Goal: Task Accomplishment & Management: Manage account settings

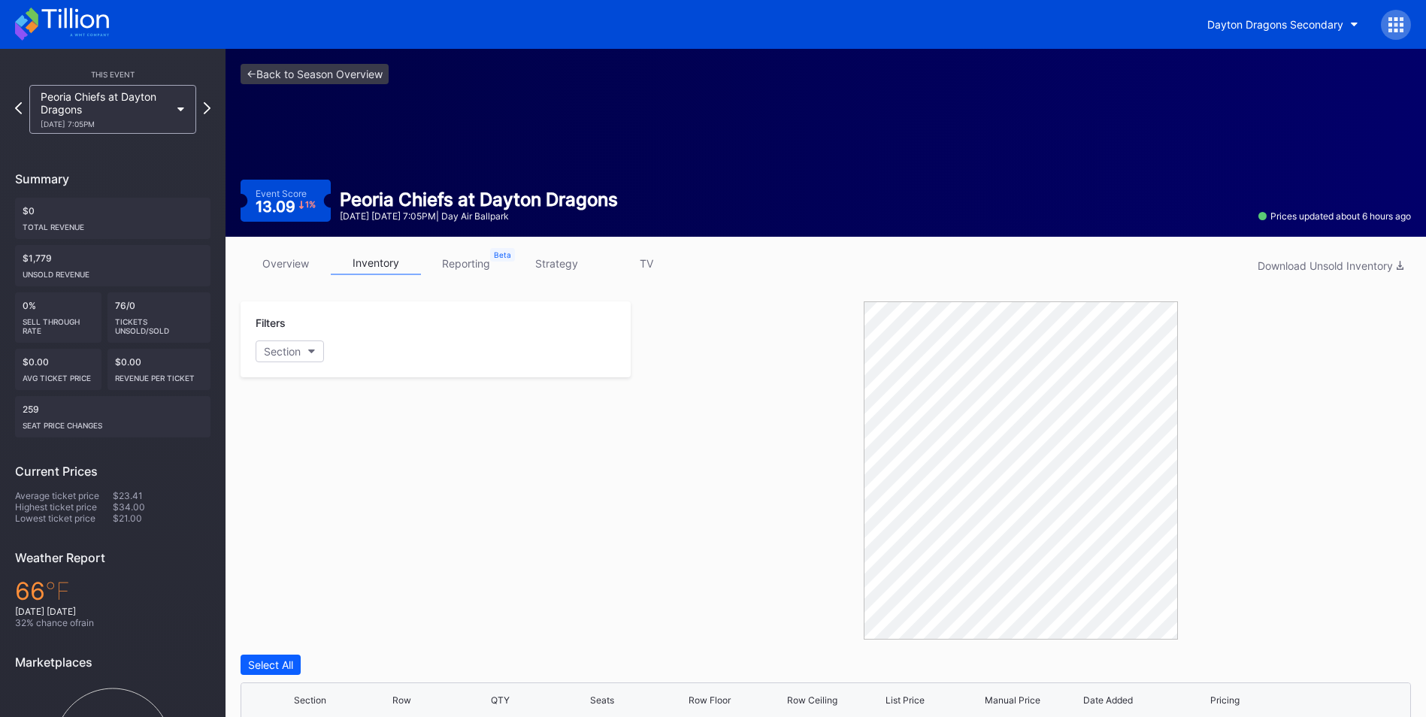
scroll to position [249, 0]
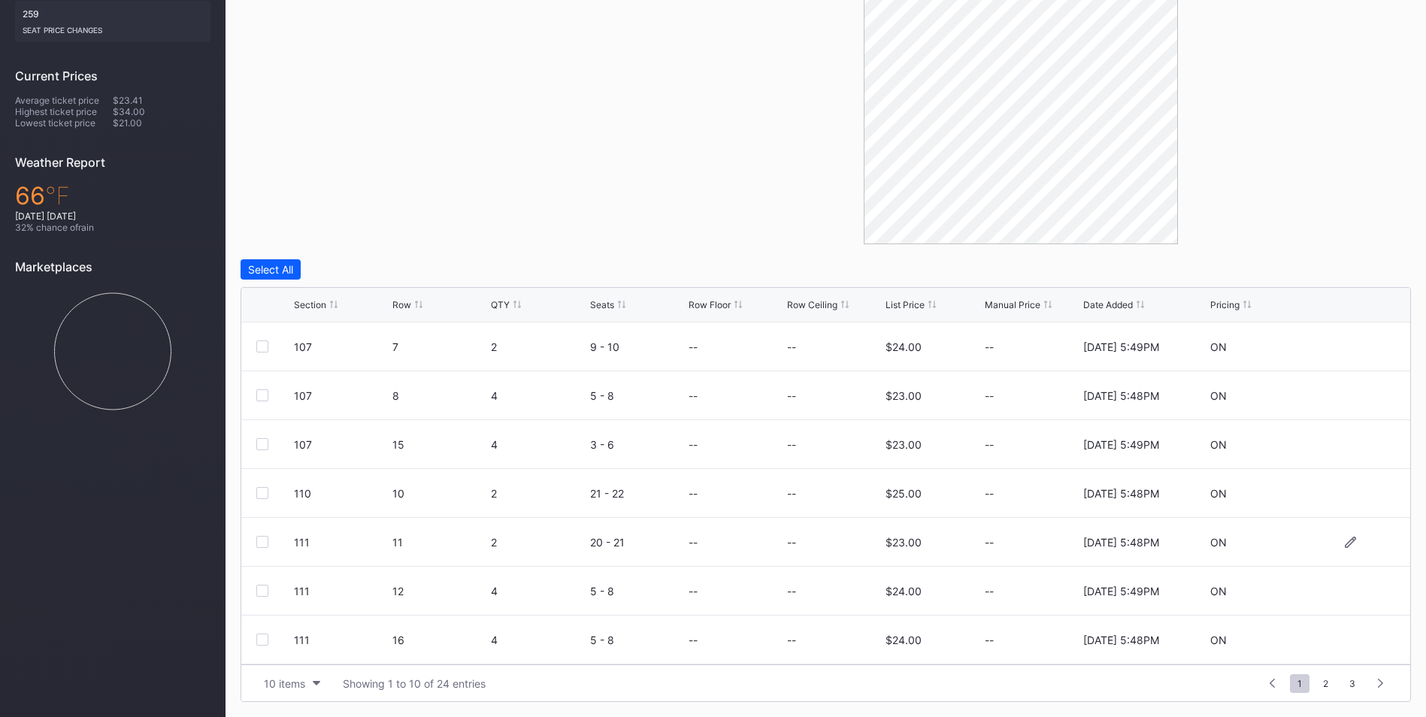
scroll to position [147, 0]
click at [312, 683] on button "10 items" at bounding box center [291, 684] width 71 height 20
click at [292, 595] on div "50 items" at bounding box center [289, 590] width 43 height 13
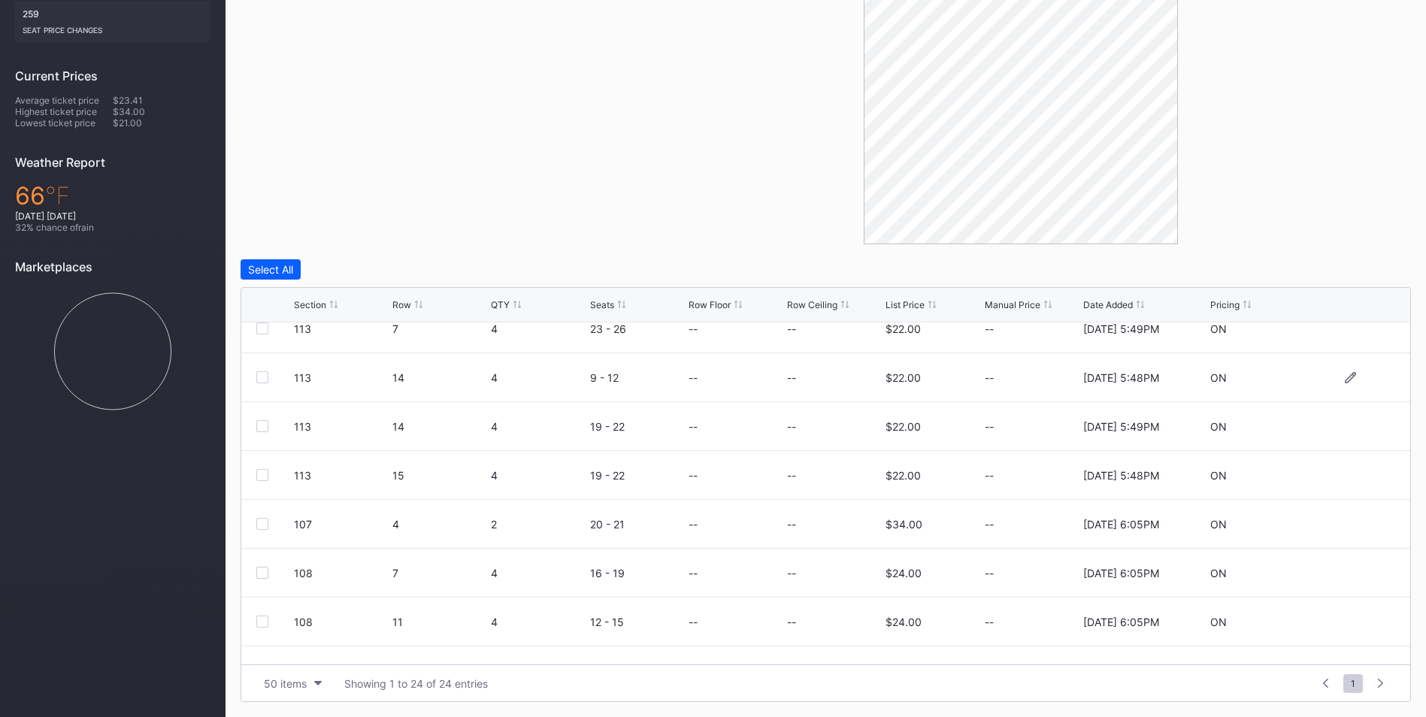
scroll to position [831, 0]
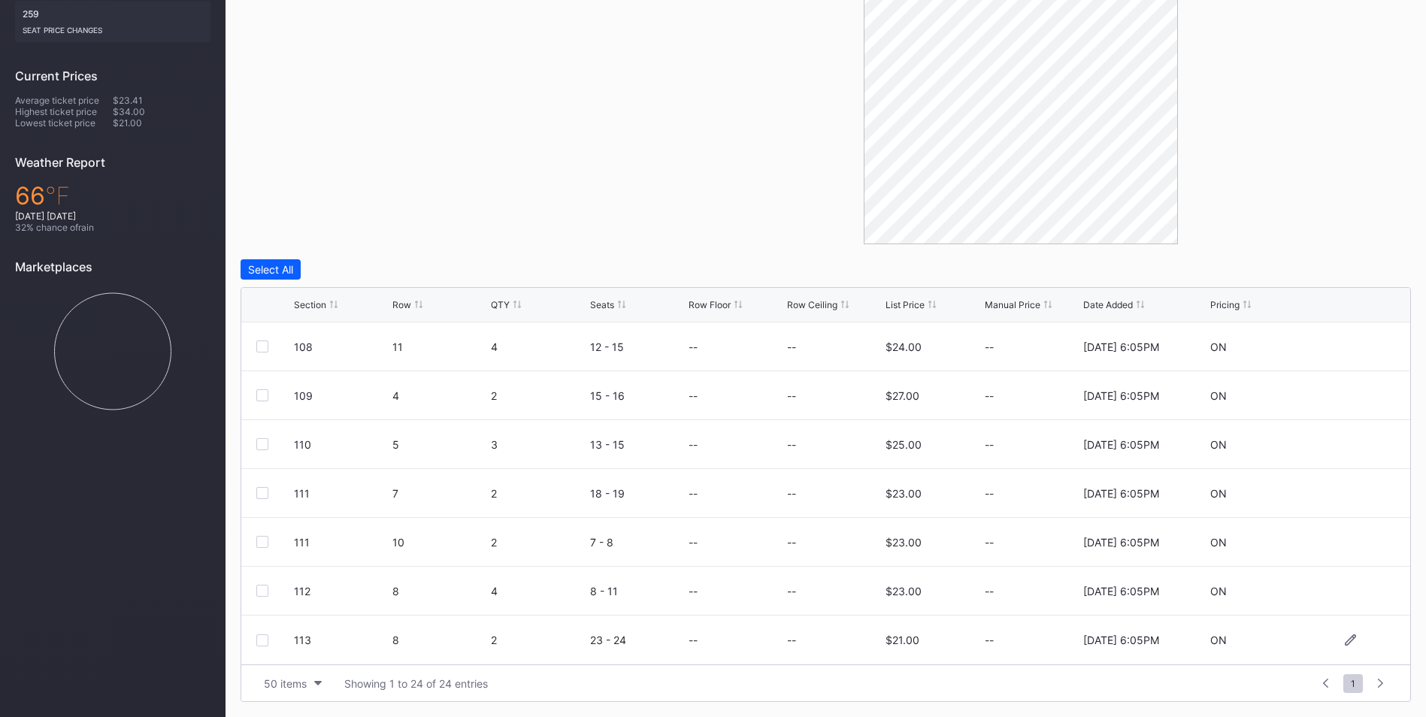
click at [262, 641] on div at bounding box center [262, 641] width 12 height 12
click at [264, 590] on div at bounding box center [262, 591] width 12 height 12
click at [260, 543] on div at bounding box center [262, 542] width 12 height 12
click at [261, 492] on div at bounding box center [262, 493] width 12 height 12
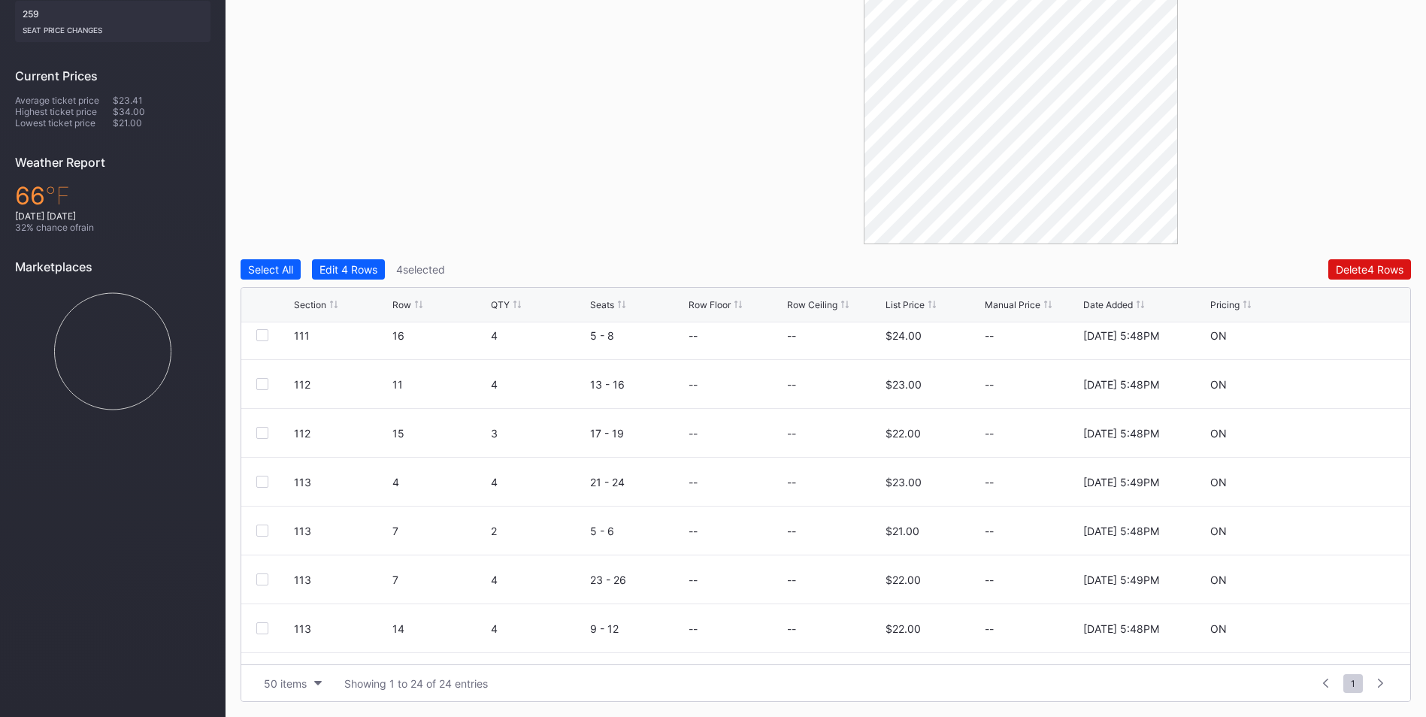
scroll to position [0, 0]
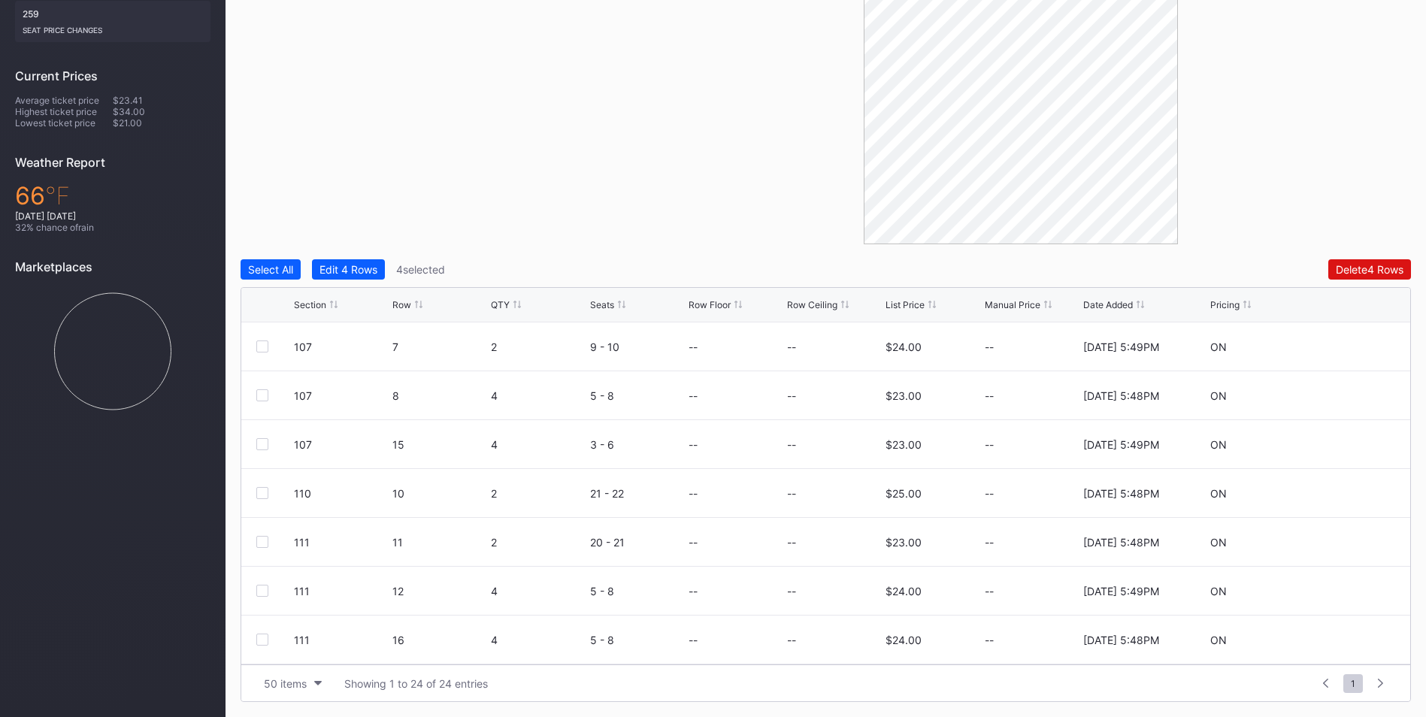
click at [302, 309] on div "Section" at bounding box center [310, 304] width 32 height 11
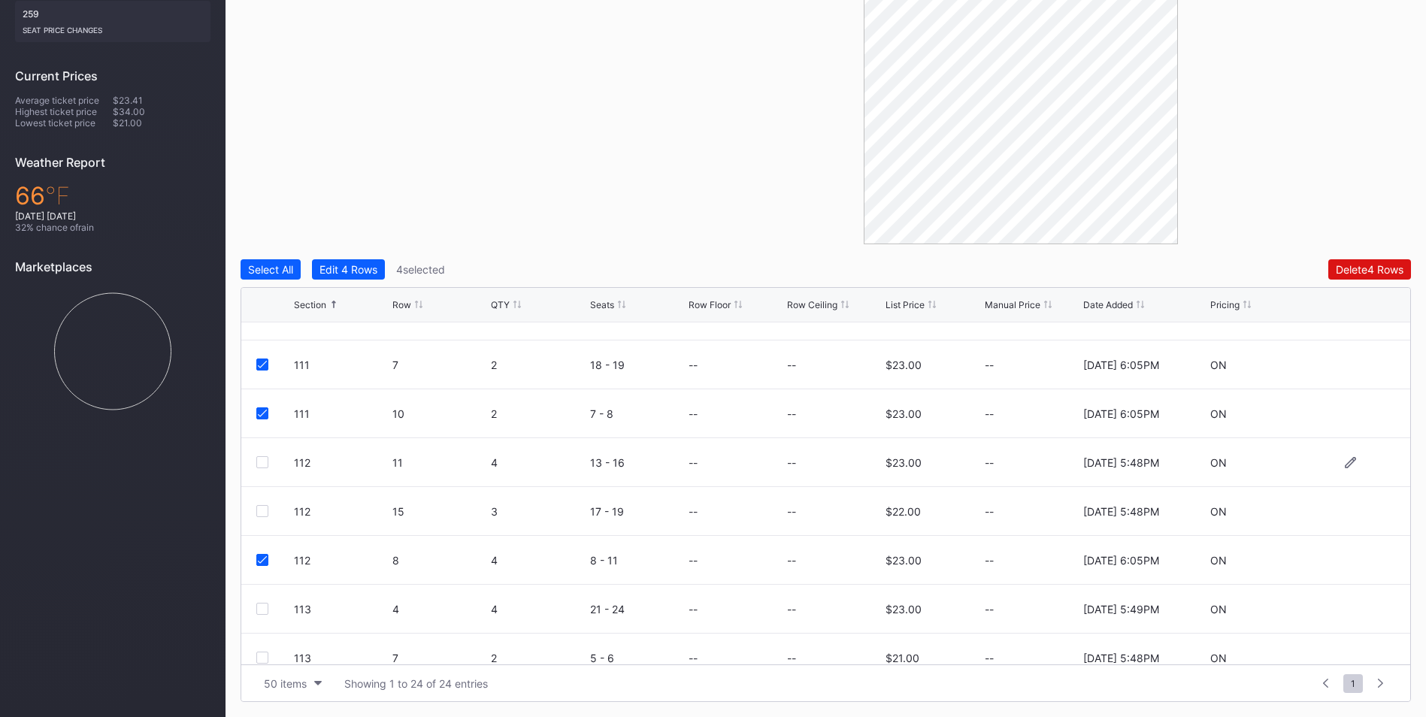
scroll to position [530, 0]
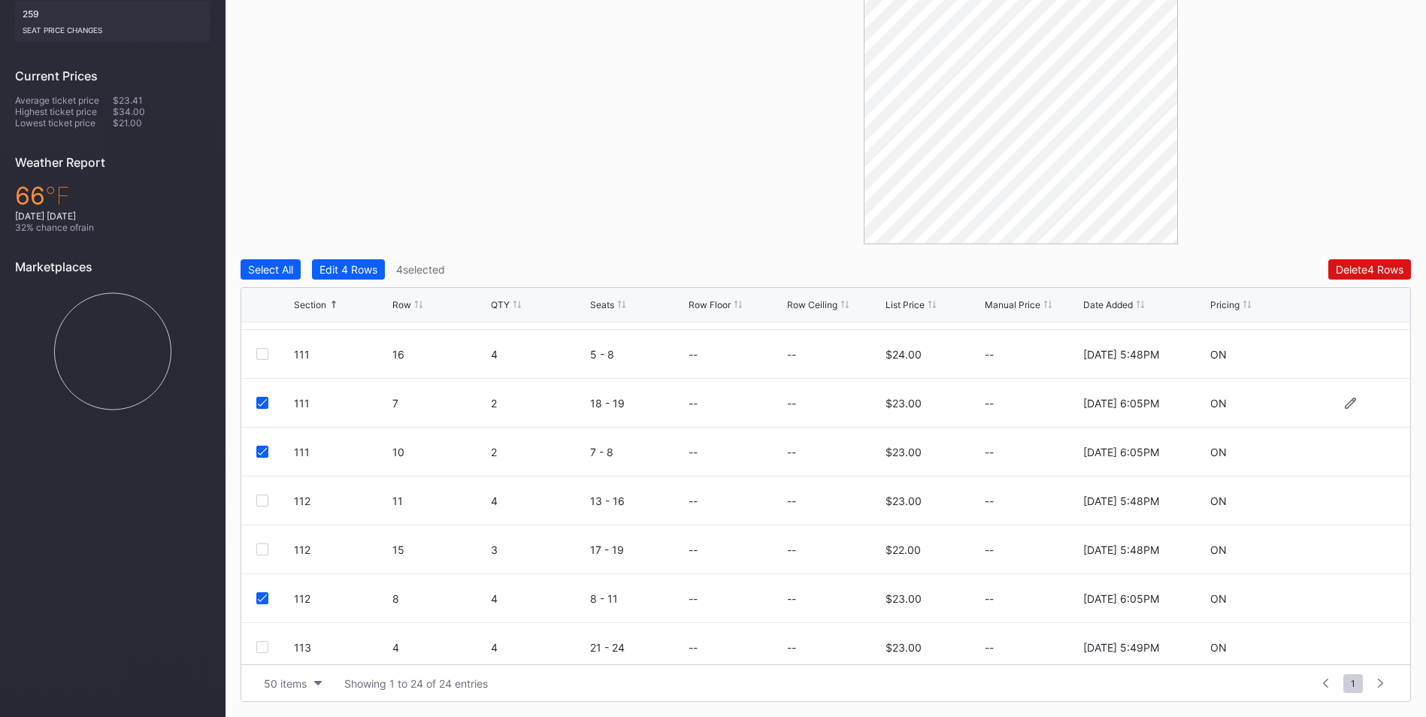
click at [259, 404] on icon at bounding box center [262, 403] width 9 height 8
click at [260, 453] on icon at bounding box center [262, 452] width 9 height 8
click at [264, 497] on div at bounding box center [262, 501] width 12 height 12
click at [265, 549] on div at bounding box center [262, 550] width 12 height 12
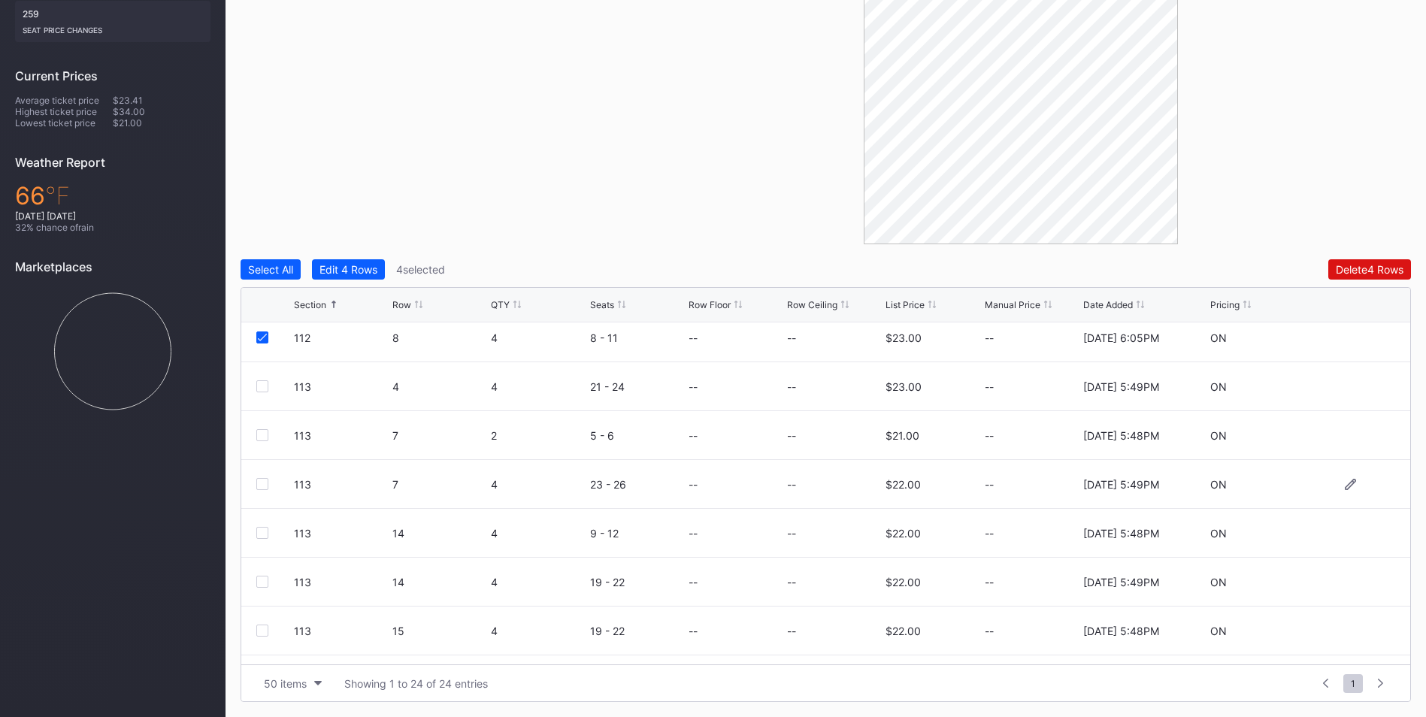
scroll to position [831, 0]
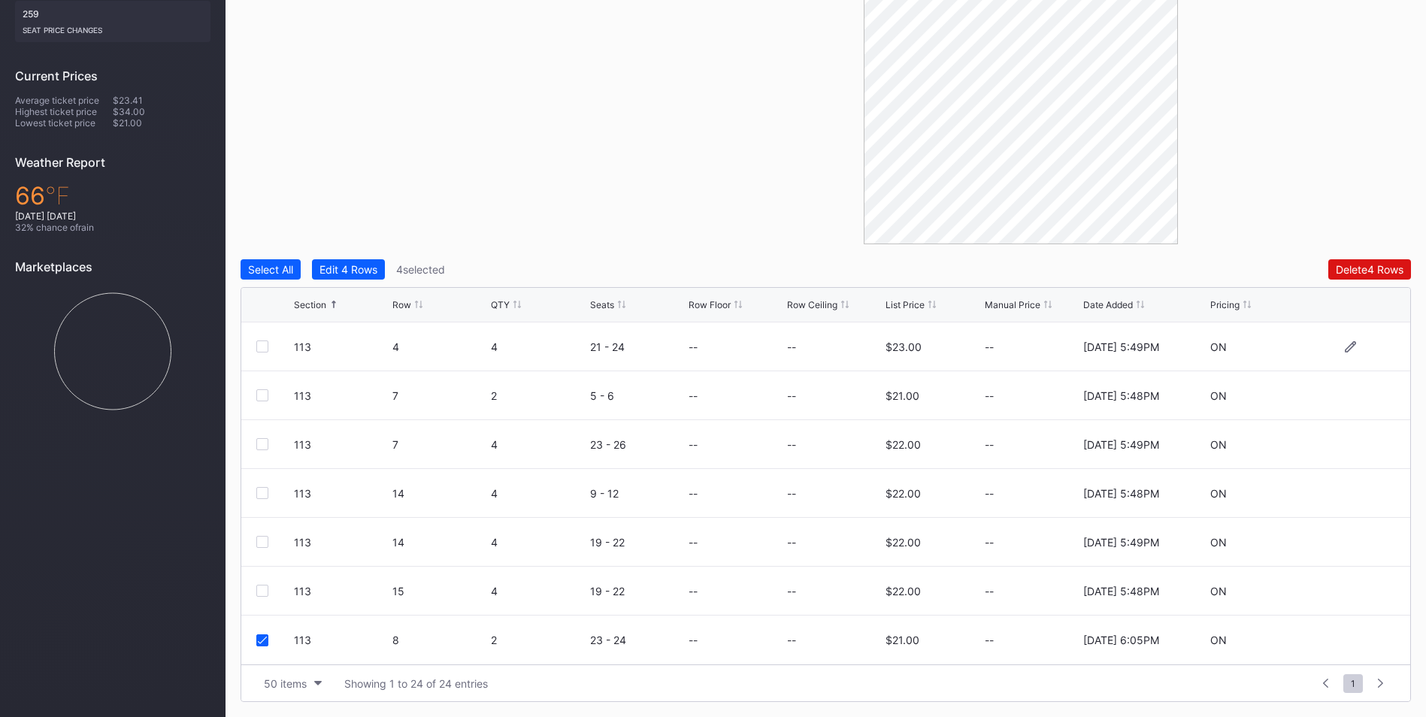
click at [256, 338] on div "113 4 4 21 - 24 -- -- $23.00 -- [DATE] 5:49PM ON" at bounding box center [825, 347] width 1169 height 49
click at [262, 341] on div at bounding box center [262, 347] width 12 height 12
click at [263, 400] on div at bounding box center [262, 395] width 12 height 12
click at [262, 442] on div at bounding box center [262, 444] width 12 height 12
click at [262, 489] on div at bounding box center [262, 493] width 12 height 12
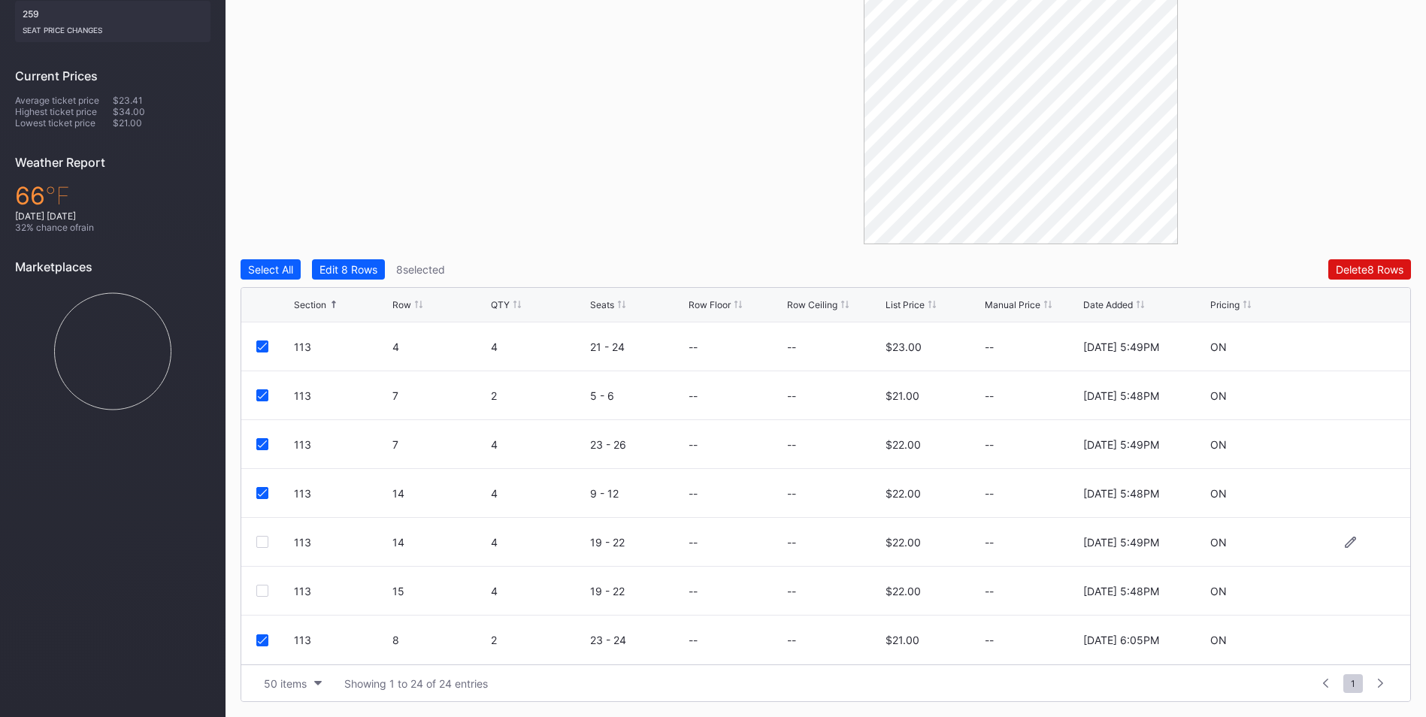
drag, startPoint x: 261, startPoint y: 544, endPoint x: 261, endPoint y: 556, distance: 12.8
click at [262, 544] on div at bounding box center [262, 542] width 12 height 12
click at [265, 593] on div at bounding box center [262, 591] width 12 height 12
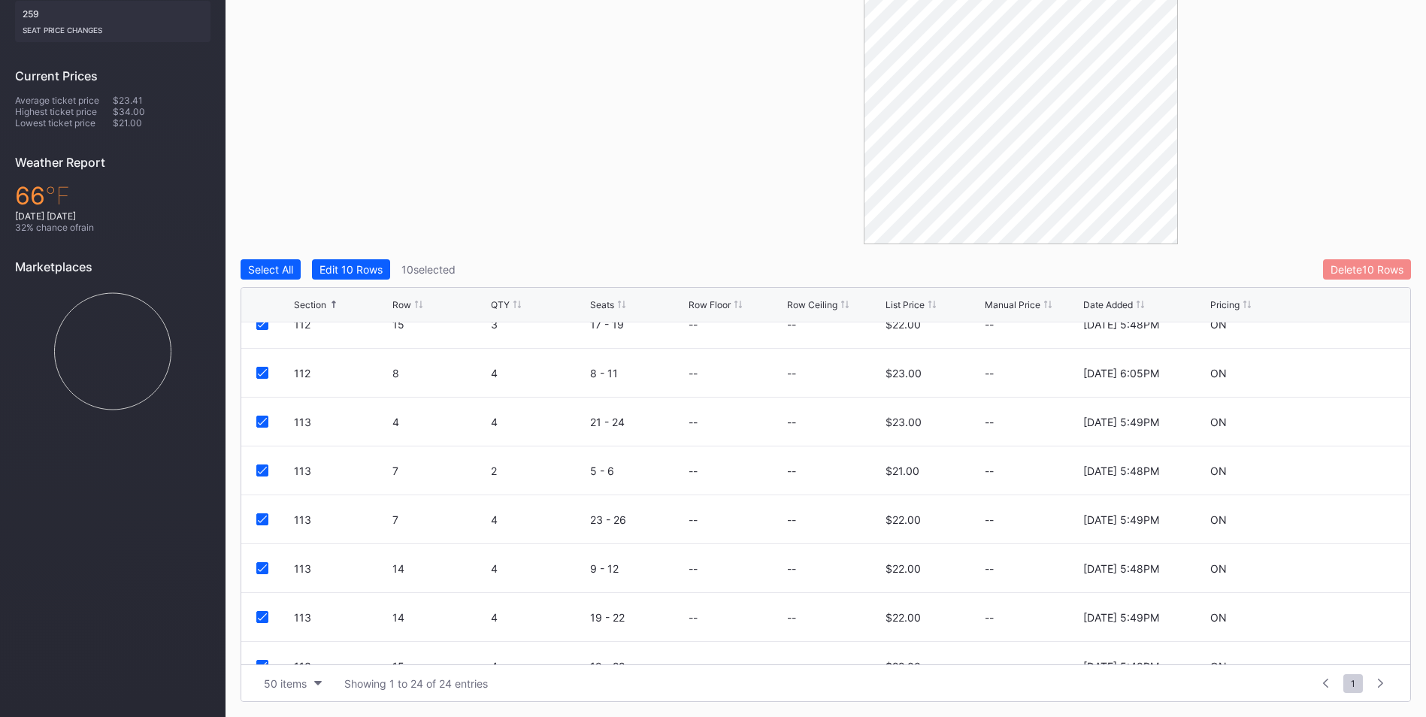
click at [1373, 267] on div "Delete 10 Rows" at bounding box center [1367, 269] width 73 height 13
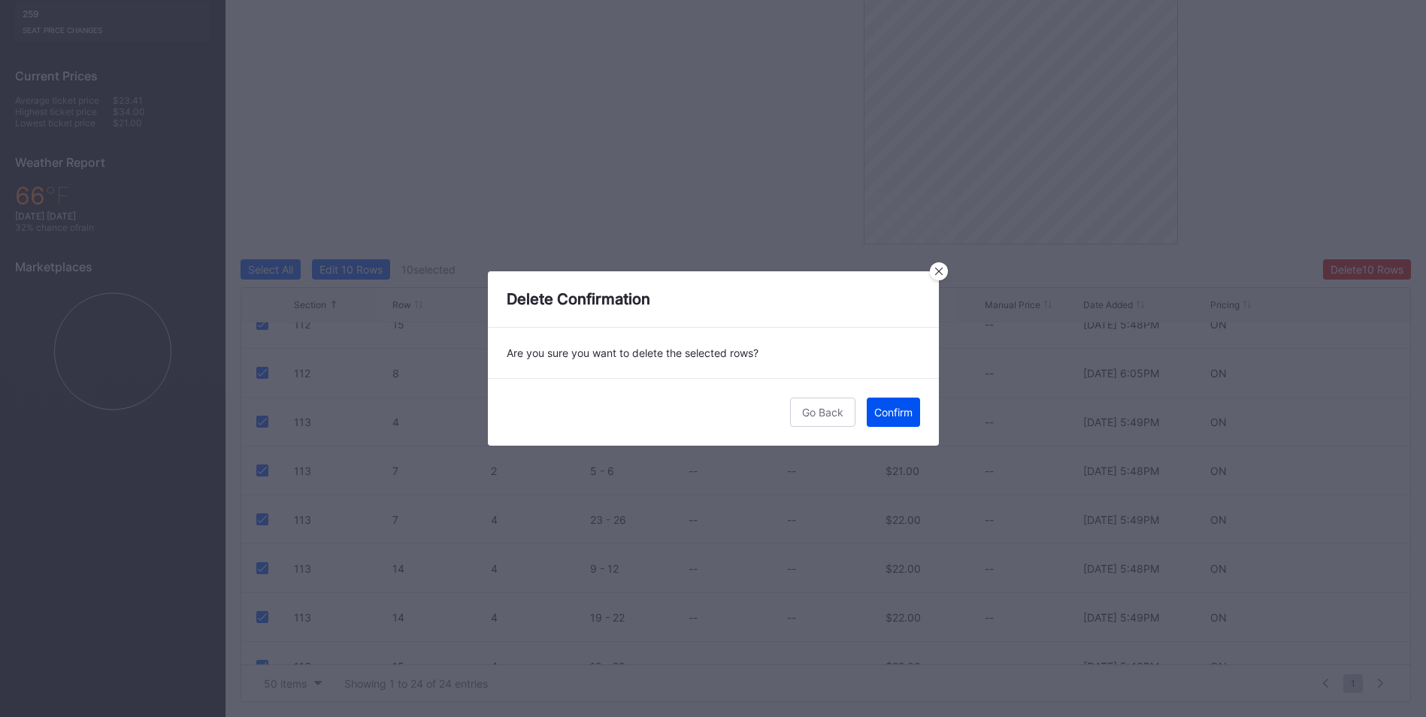
click at [895, 413] on div "Confirm" at bounding box center [893, 412] width 38 height 13
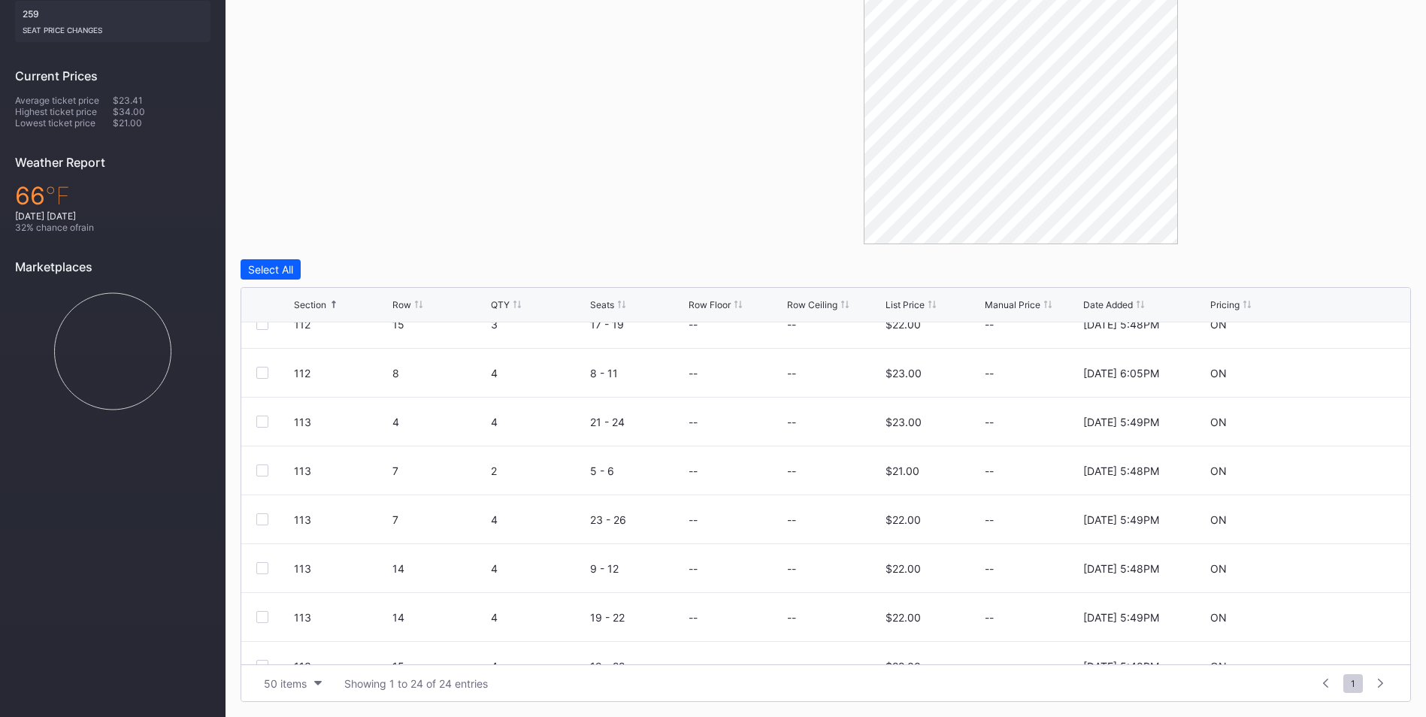
scroll to position [0, 0]
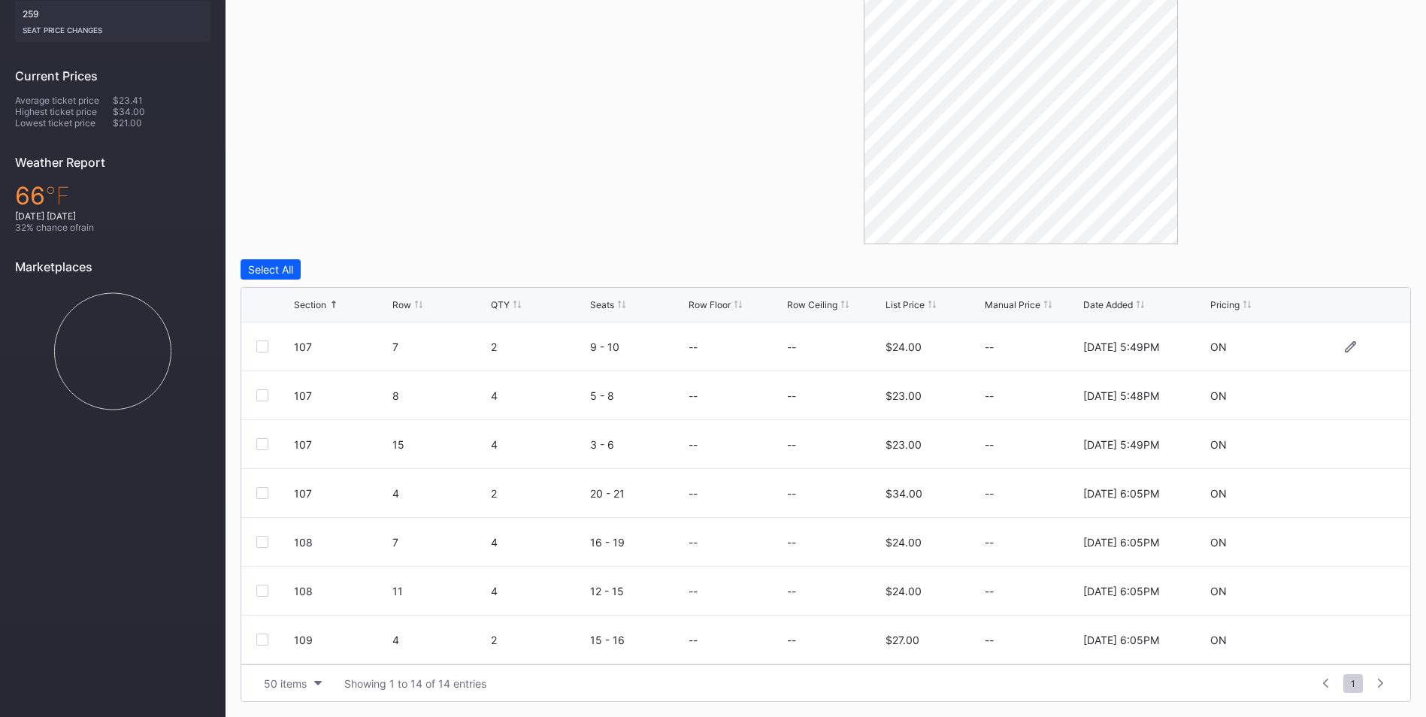
drag, startPoint x: 259, startPoint y: 347, endPoint x: 261, endPoint y: 355, distance: 8.4
click at [259, 347] on div at bounding box center [262, 347] width 12 height 12
click at [265, 395] on div at bounding box center [262, 395] width 12 height 12
click at [262, 453] on div "107 15 4 3 - 6 -- -- $23.00 -- [DATE] 5:49PM ON" at bounding box center [825, 444] width 1169 height 49
click at [265, 445] on div at bounding box center [262, 444] width 12 height 12
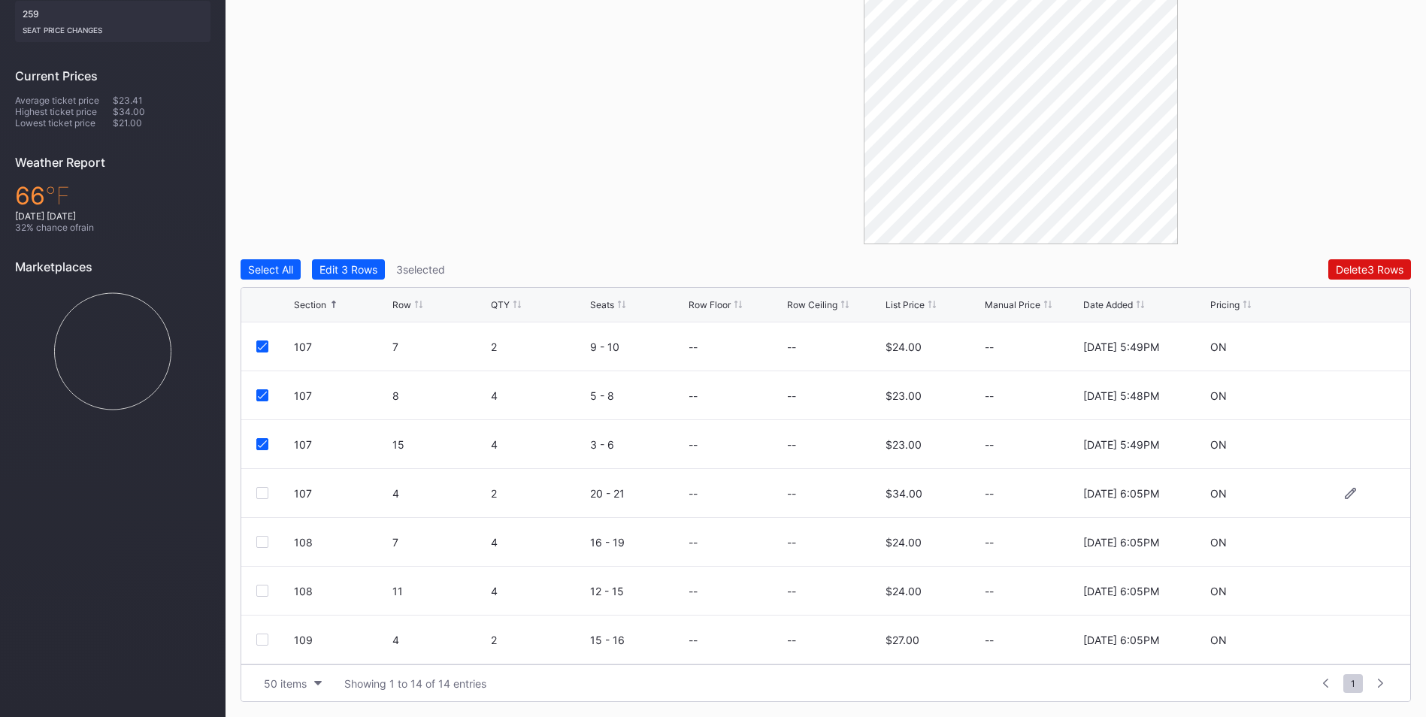
click at [262, 495] on div at bounding box center [262, 493] width 12 height 12
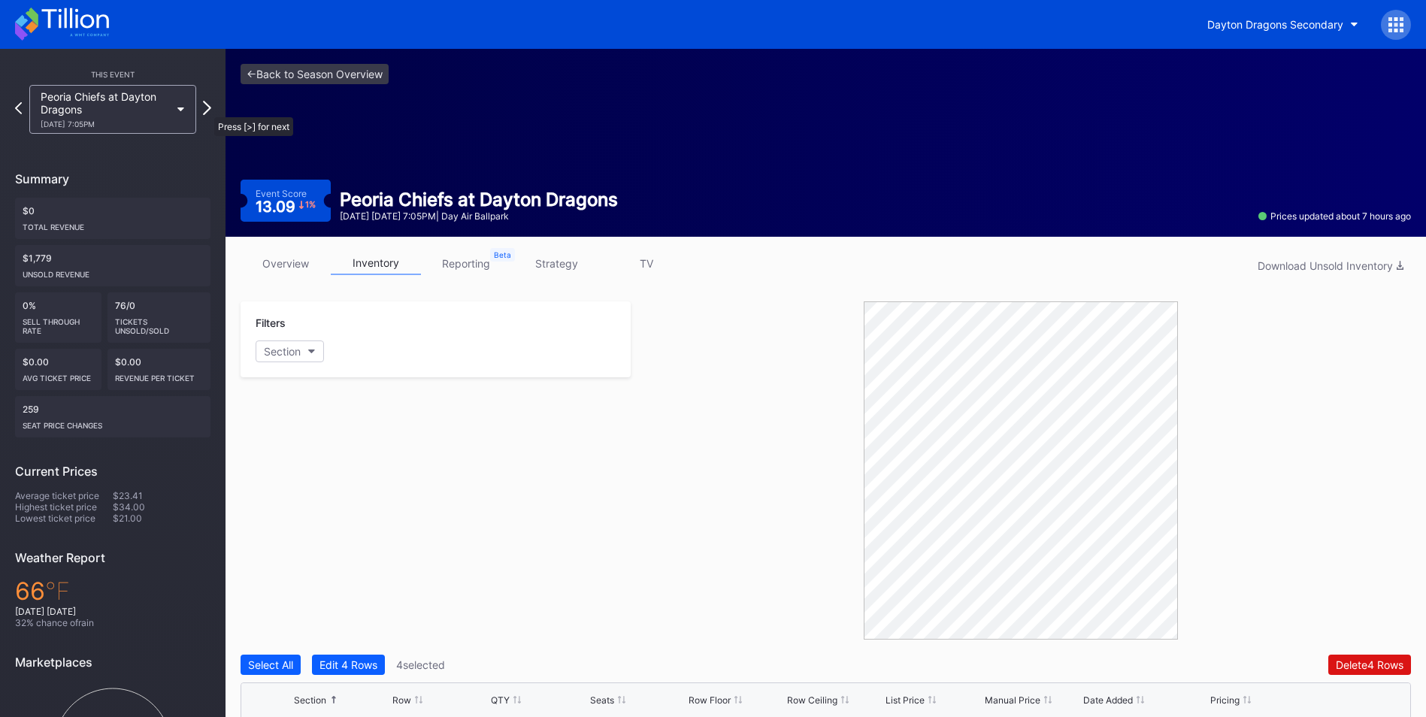
click at [207, 110] on icon at bounding box center [207, 108] width 8 height 14
click at [15, 108] on icon at bounding box center [18, 108] width 8 height 14
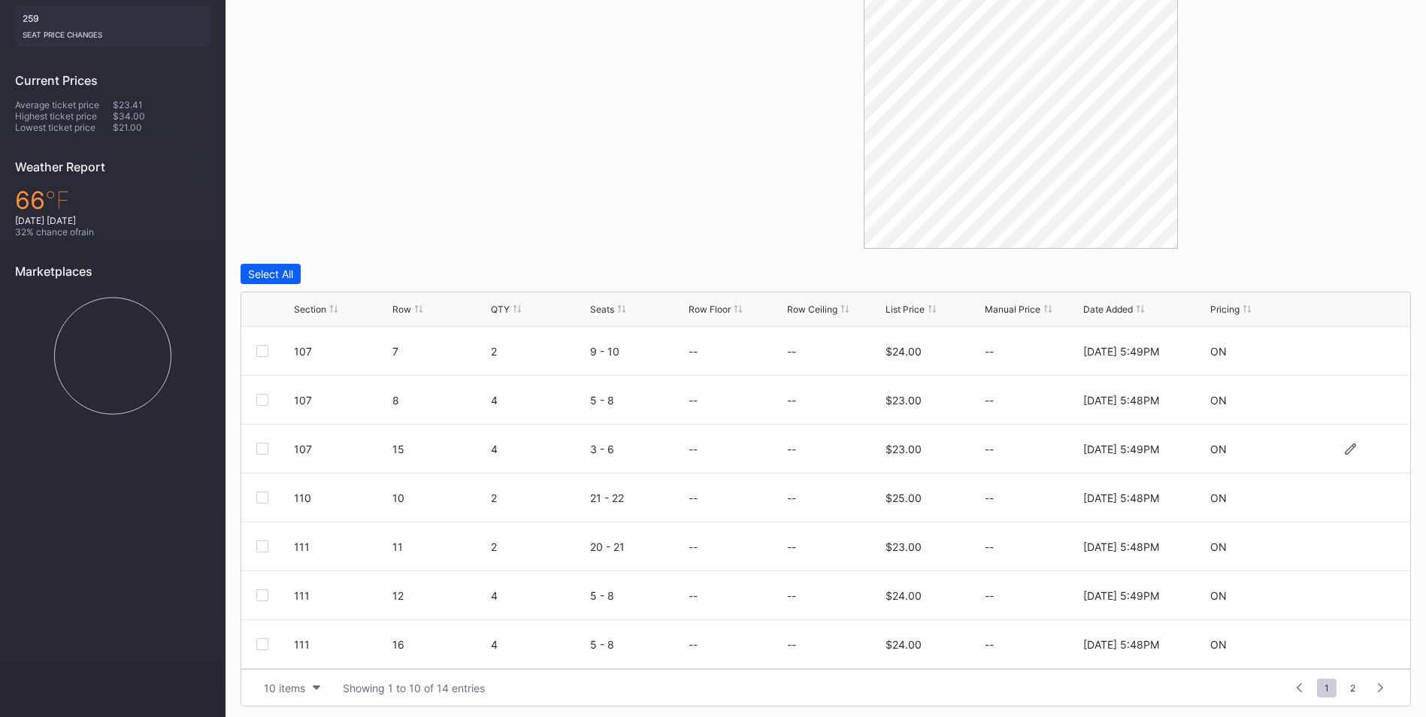
scroll to position [395, 0]
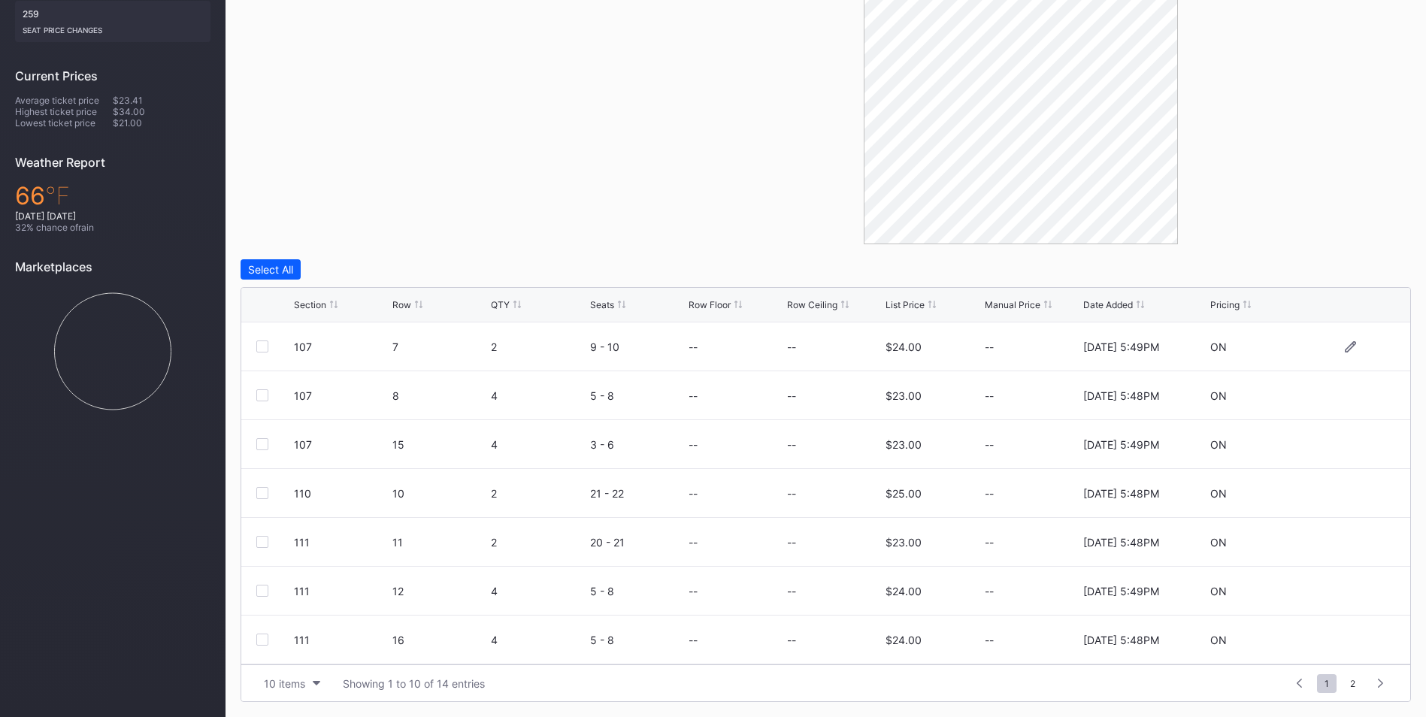
click at [263, 341] on div at bounding box center [262, 347] width 12 height 12
click at [267, 390] on div at bounding box center [262, 395] width 12 height 12
click at [266, 444] on div at bounding box center [262, 444] width 12 height 12
click at [1374, 273] on div "Delete 3 Rows" at bounding box center [1370, 269] width 68 height 13
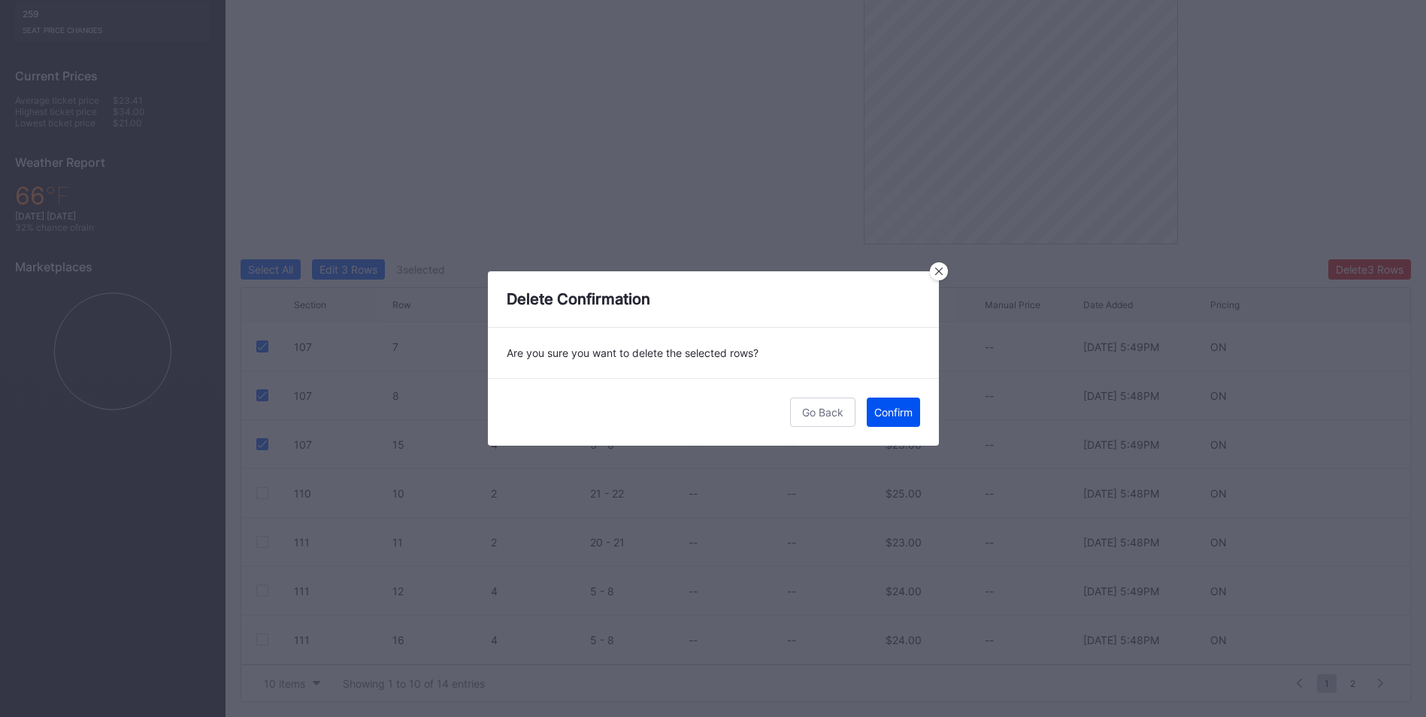
click at [880, 413] on div "Confirm" at bounding box center [893, 412] width 38 height 13
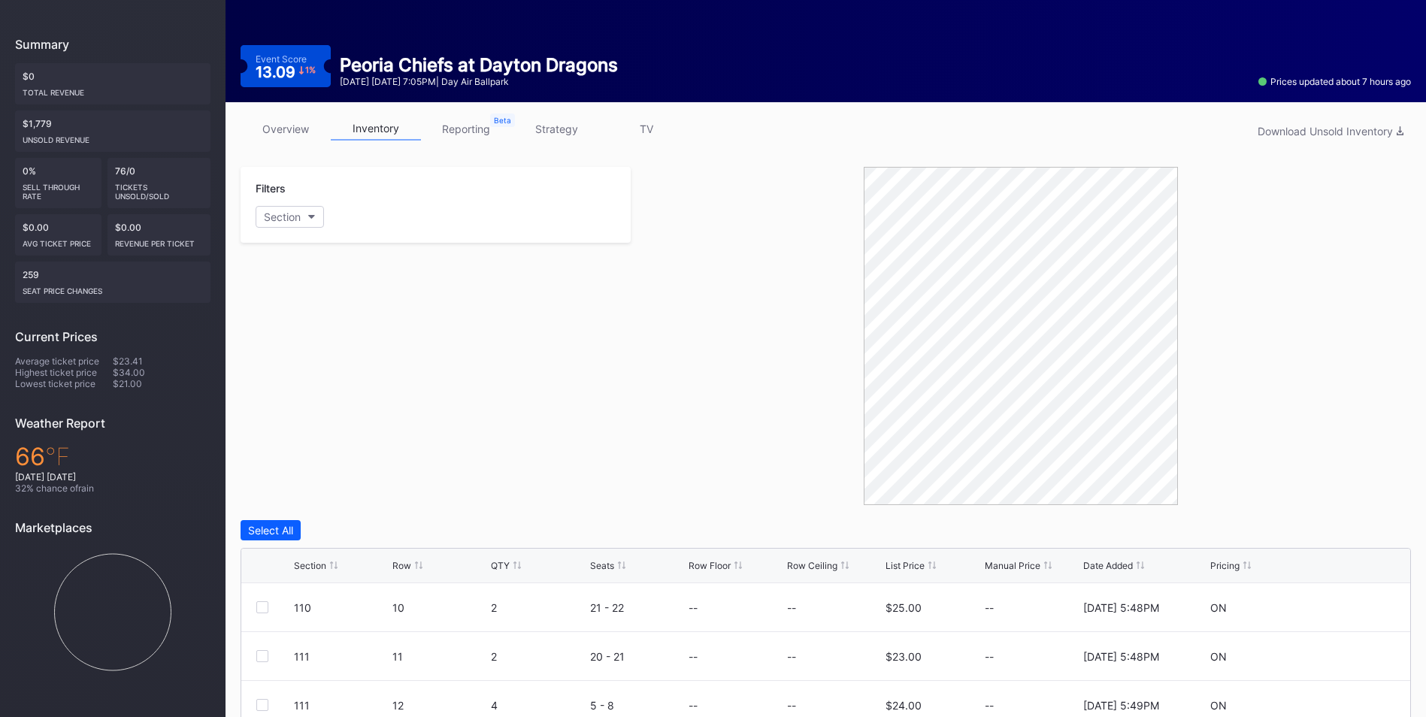
scroll to position [0, 0]
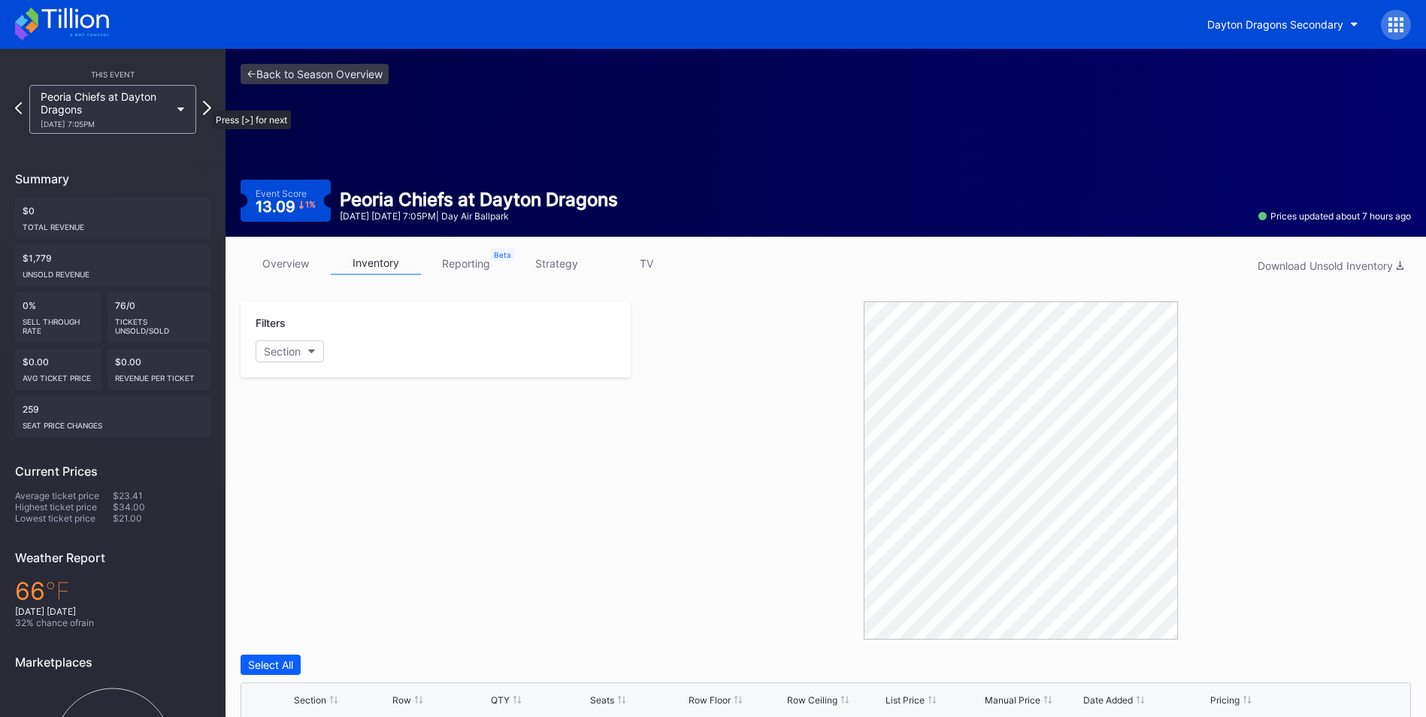
click at [205, 103] on icon at bounding box center [207, 108] width 8 height 14
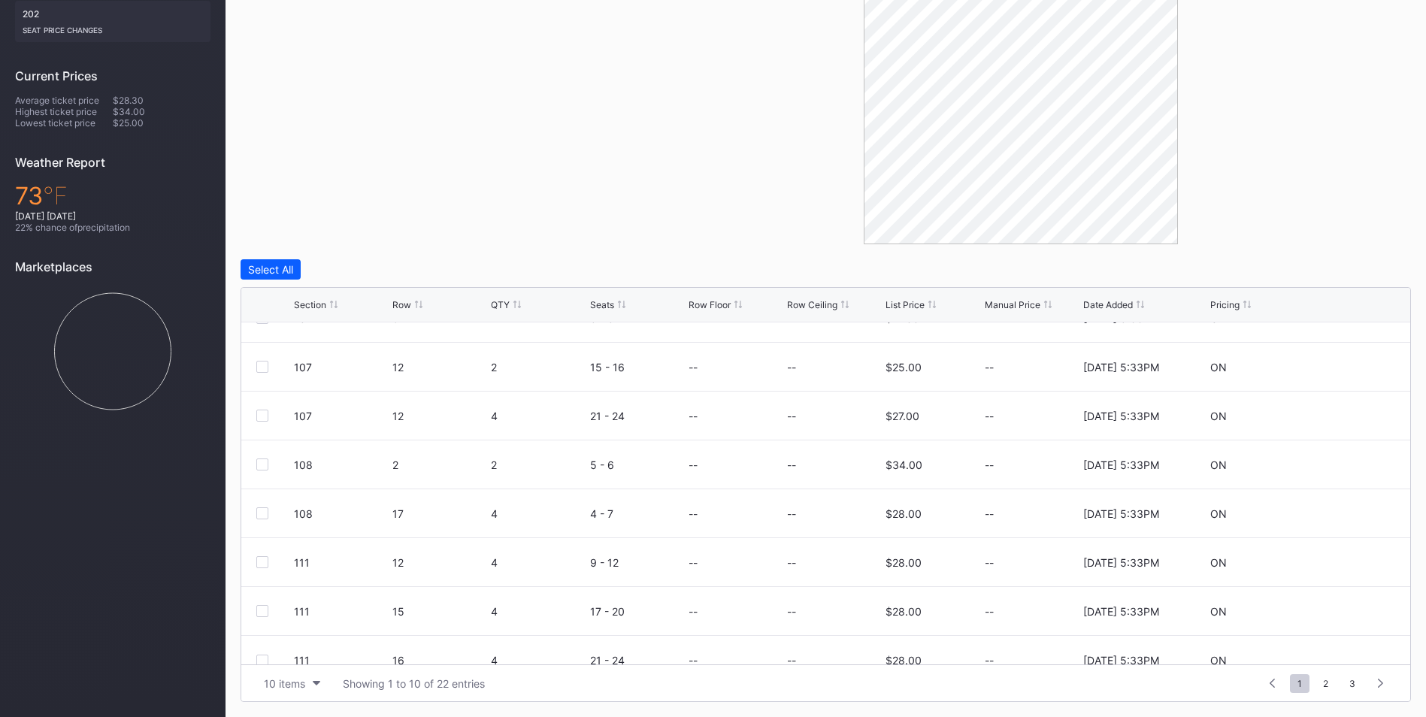
scroll to position [147, 0]
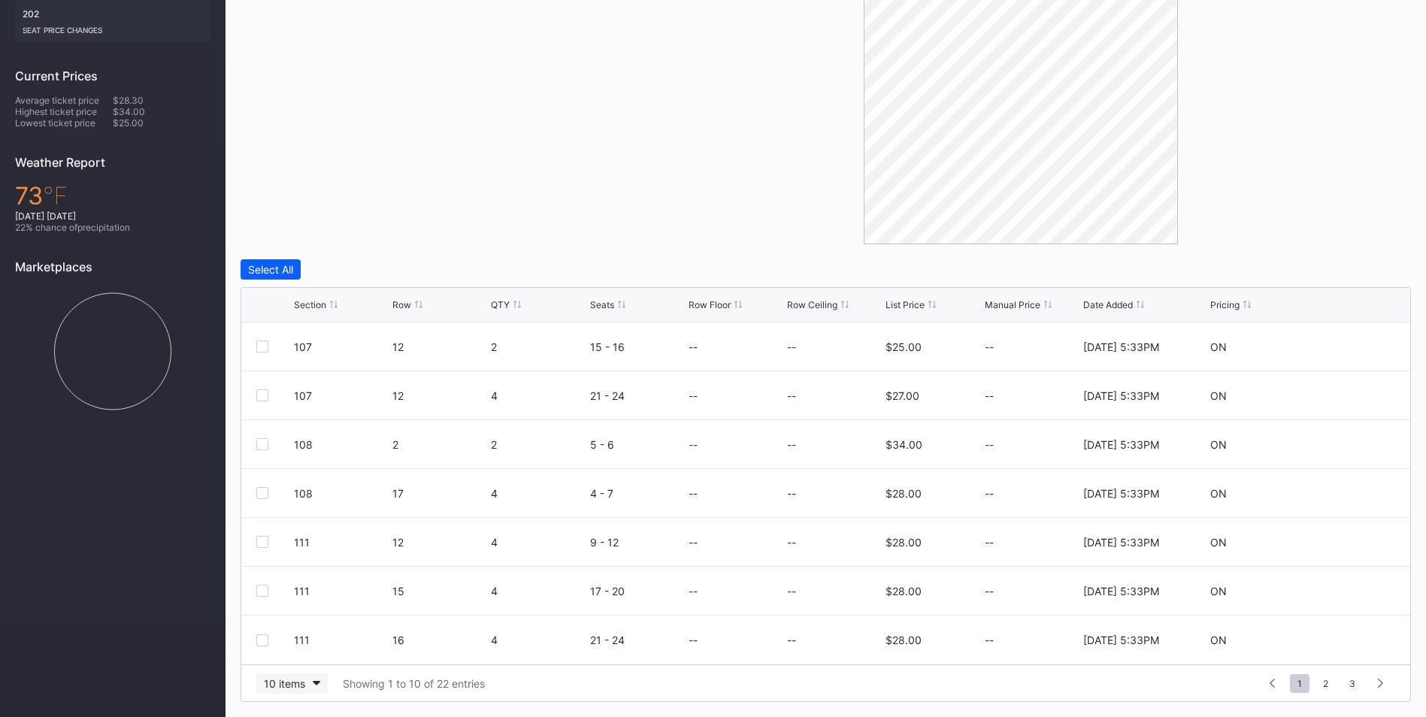
click at [299, 677] on div "10 items" at bounding box center [284, 683] width 41 height 13
click at [322, 686] on button "10 items" at bounding box center [291, 684] width 71 height 20
click at [295, 597] on div "50 items" at bounding box center [291, 591] width 71 height 28
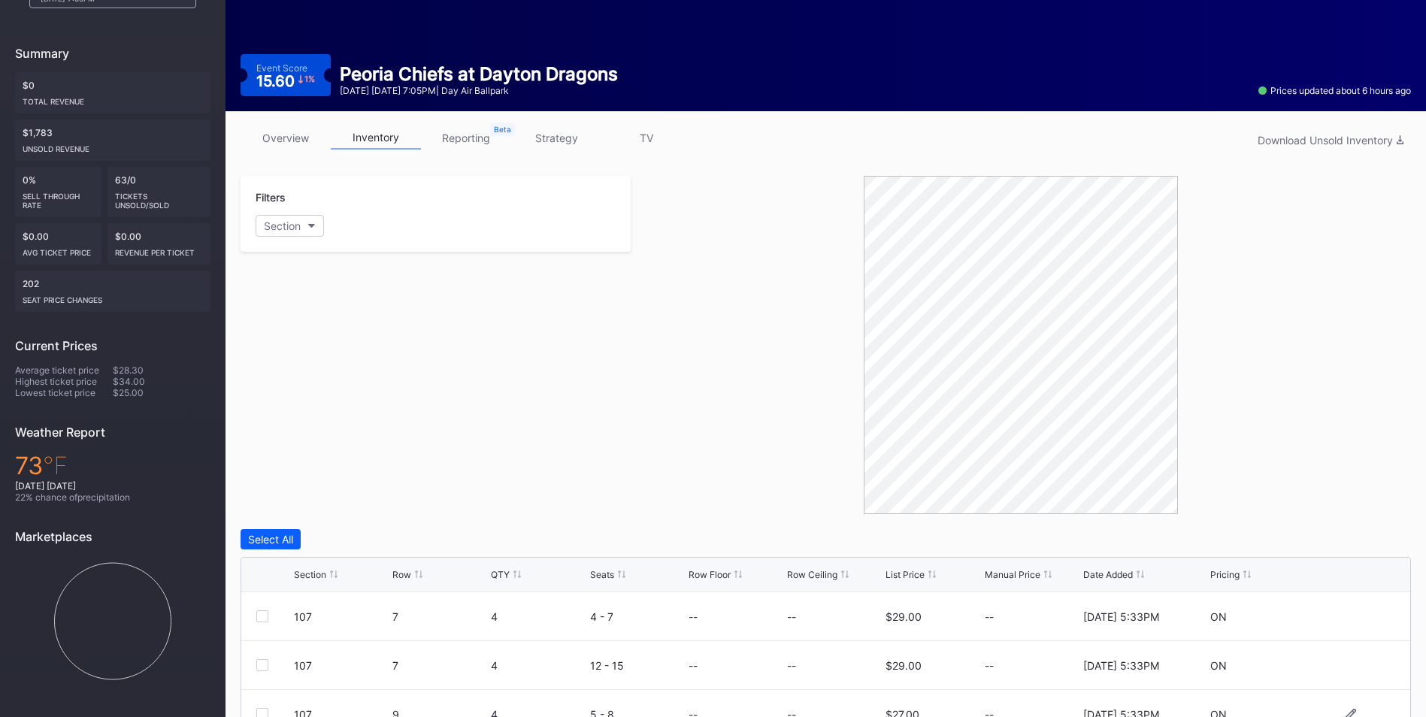
scroll to position [395, 0]
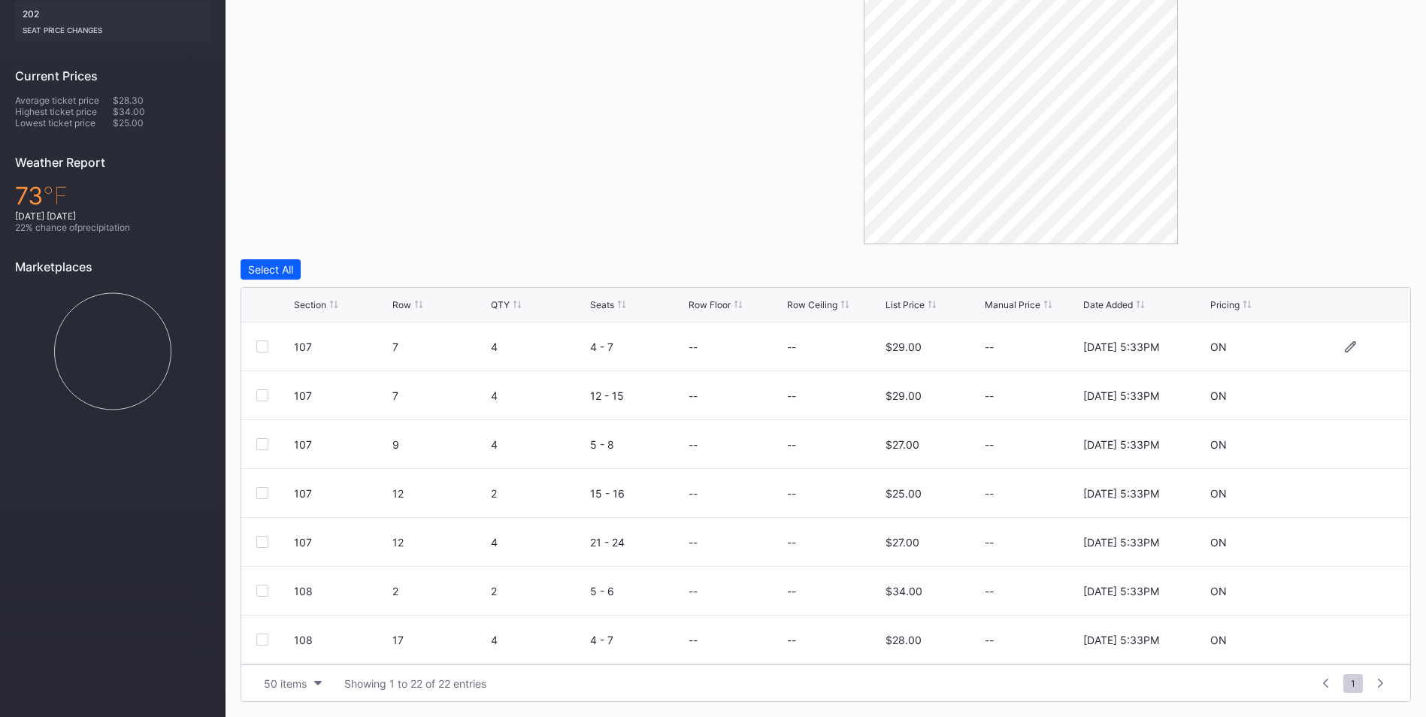
click at [272, 341] on div at bounding box center [275, 347] width 38 height 12
click at [256, 540] on div at bounding box center [262, 542] width 12 height 12
click at [259, 496] on div at bounding box center [262, 493] width 12 height 12
click at [259, 447] on div at bounding box center [262, 444] width 12 height 12
click at [260, 395] on div at bounding box center [262, 395] width 12 height 12
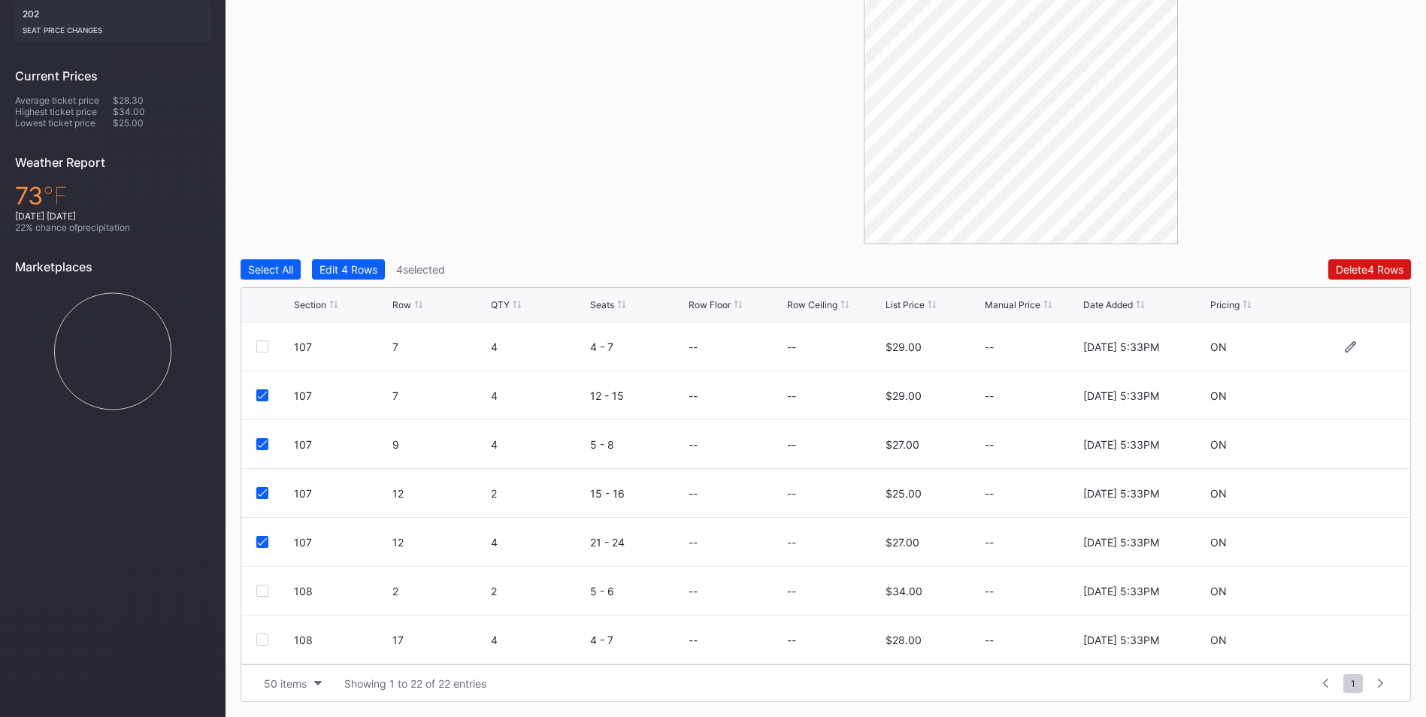
click at [265, 345] on div at bounding box center [262, 347] width 12 height 12
click at [1392, 271] on div "Delete 5 Rows" at bounding box center [1370, 269] width 68 height 13
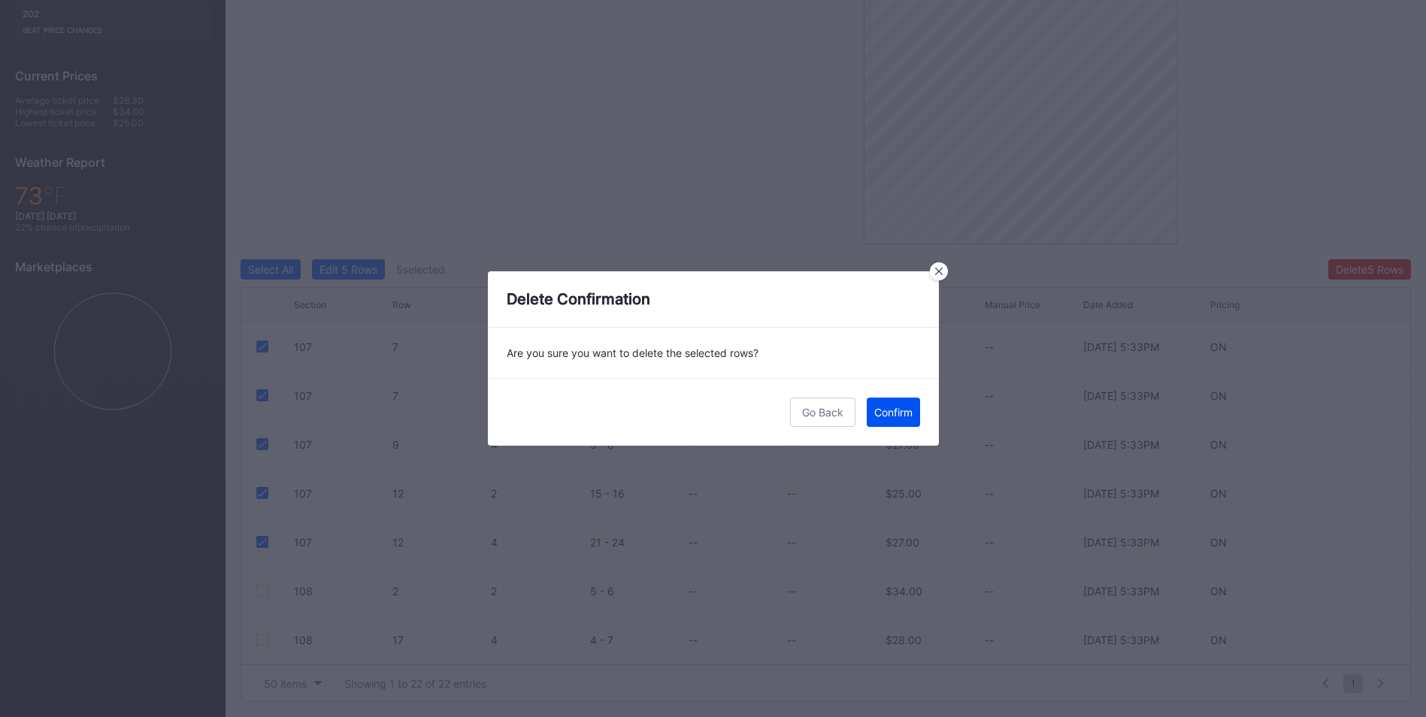
click at [891, 408] on div "Confirm" at bounding box center [893, 412] width 38 height 13
